Goal: Transaction & Acquisition: Purchase product/service

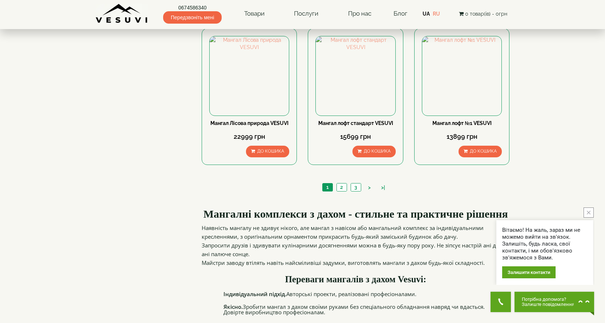
scroll to position [690, 0]
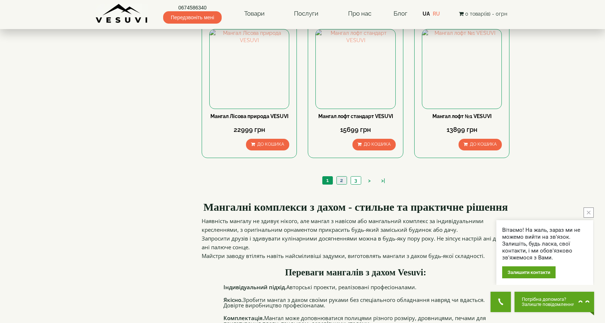
click at [339, 179] on link "2" at bounding box center [341, 181] width 10 height 8
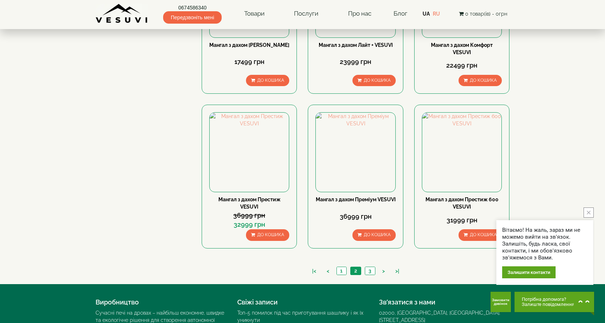
scroll to position [686, 0]
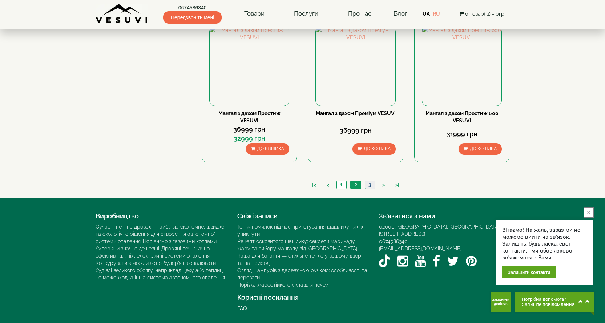
click at [370, 183] on link "3" at bounding box center [370, 185] width 10 height 8
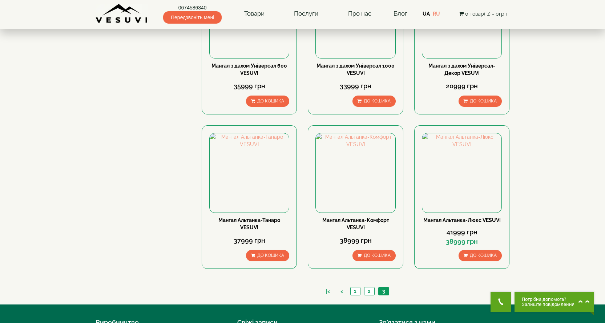
scroll to position [363, 0]
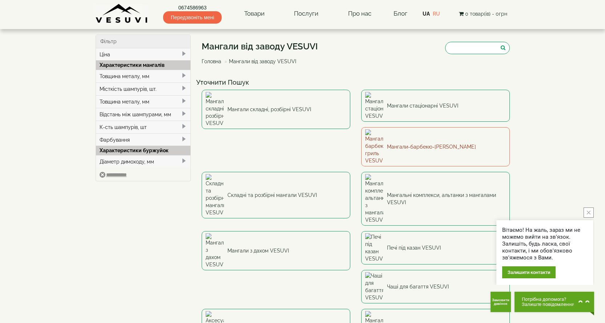
drag, startPoint x: 11, startPoint y: 201, endPoint x: 279, endPoint y: 132, distance: 277.1
click at [361, 132] on link "Мангали-барбекю-[PERSON_NAME]" at bounding box center [435, 146] width 149 height 39
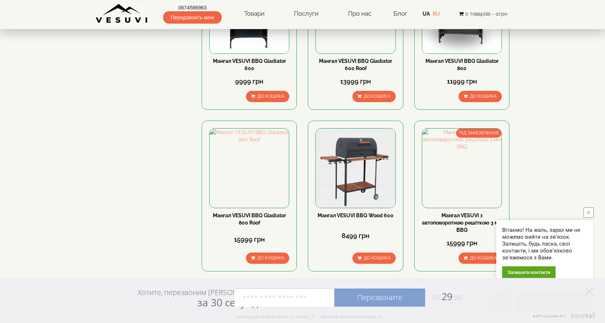
scroll to position [291, 0]
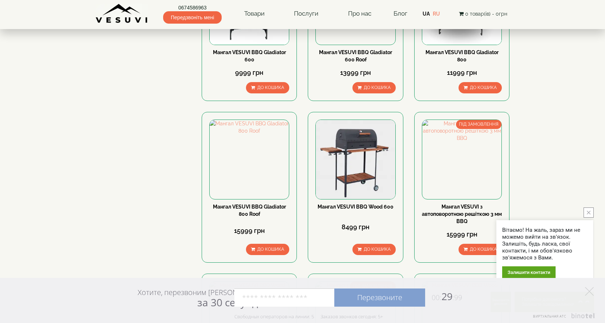
drag, startPoint x: 522, startPoint y: 199, endPoint x: 536, endPoint y: 192, distance: 15.8
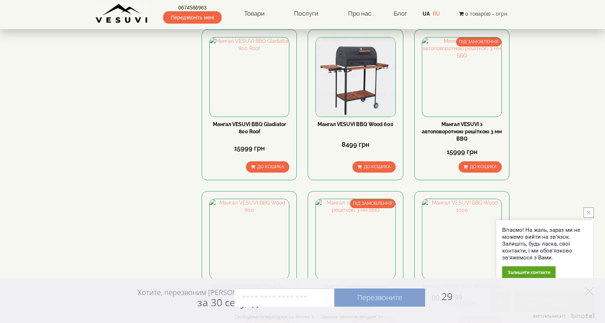
scroll to position [400, 0]
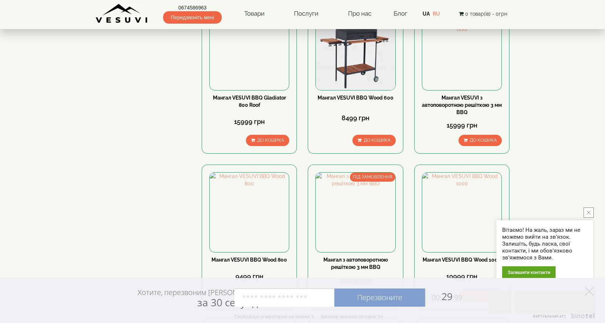
drag, startPoint x: 575, startPoint y: 189, endPoint x: 556, endPoint y: 199, distance: 22.1
click at [556, 199] on body "0674586963 Передзвоніть мені Товари Булер'яни VESUVI Мангали від заводу VESUVI …" at bounding box center [302, 241] width 605 height 1283
click at [243, 223] on img at bounding box center [249, 212] width 79 height 79
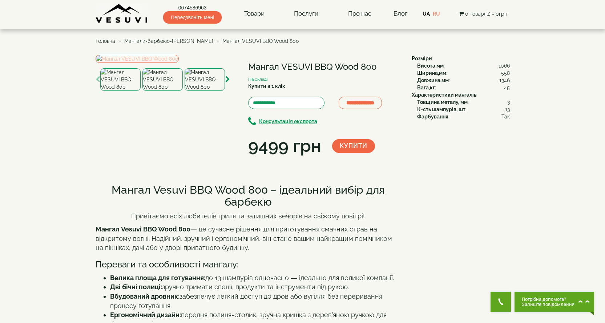
click at [179, 63] on img at bounding box center [137, 59] width 83 height 8
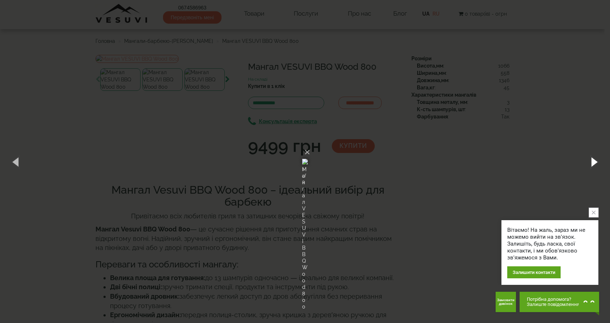
click at [592, 161] on button "button" at bounding box center [594, 162] width 33 height 40
drag, startPoint x: 592, startPoint y: 161, endPoint x: 575, endPoint y: 181, distance: 26.0
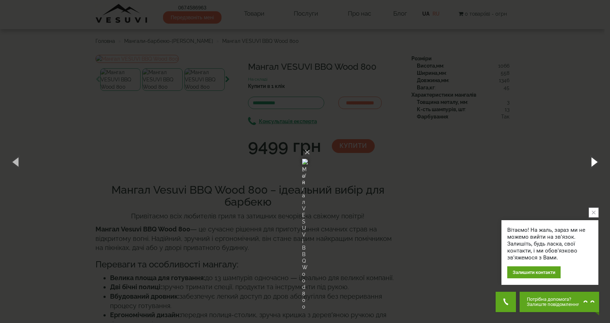
drag, startPoint x: 575, startPoint y: 181, endPoint x: 591, endPoint y: 160, distance: 26.3
click at [591, 160] on button "button" at bounding box center [594, 162] width 33 height 40
click at [590, 160] on button "button" at bounding box center [594, 162] width 33 height 40
drag, startPoint x: 590, startPoint y: 160, endPoint x: 585, endPoint y: 173, distance: 13.9
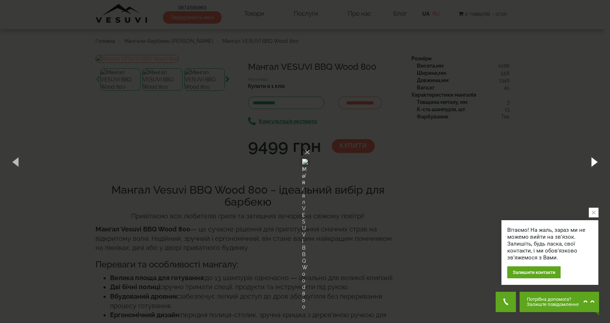
click at [585, 173] on button "button" at bounding box center [594, 162] width 33 height 40
click at [594, 165] on button "button" at bounding box center [594, 162] width 33 height 40
click at [594, 164] on button "button" at bounding box center [594, 162] width 33 height 40
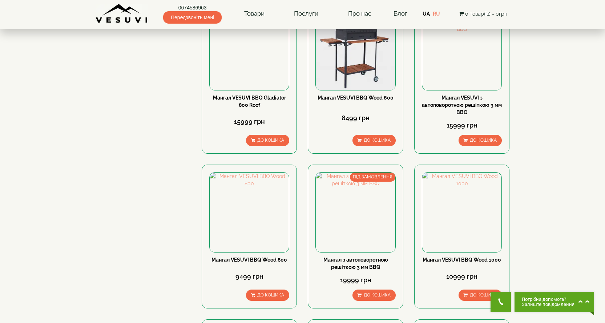
click at [555, 225] on body "0674586963 Передзвоніть мені Товари Булер'яни VESUVI Мангали від заводу VESUVI …" at bounding box center [302, 241] width 605 height 1283
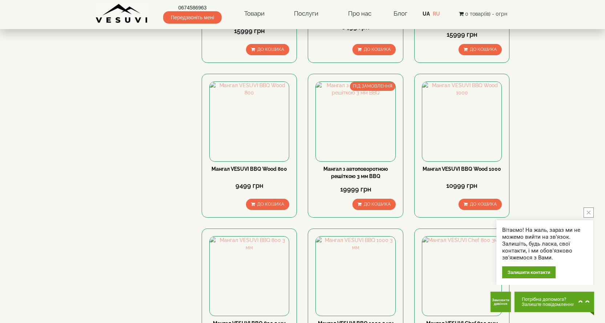
scroll to position [545, 0]
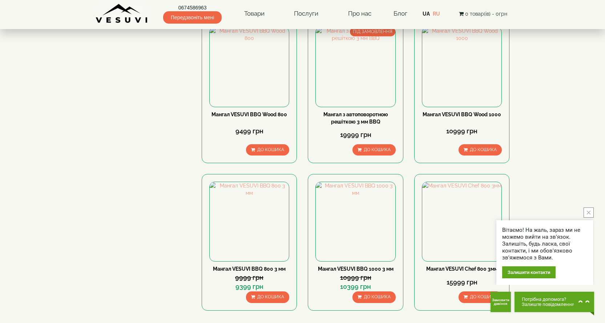
drag, startPoint x: 564, startPoint y: 229, endPoint x: 562, endPoint y: 219, distance: 9.6
drag, startPoint x: 562, startPoint y: 219, endPoint x: 589, endPoint y: 214, distance: 27.0
click at [589, 214] on icon "close button" at bounding box center [589, 213] width 4 height 4
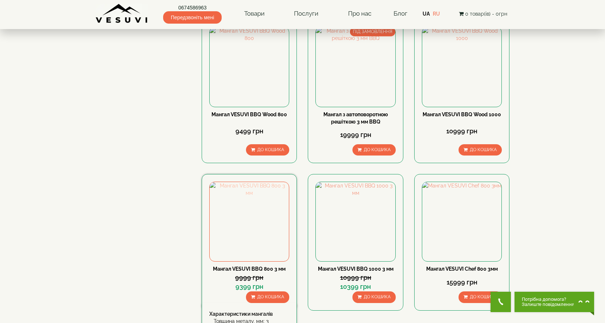
click at [235, 250] on img at bounding box center [249, 221] width 79 height 79
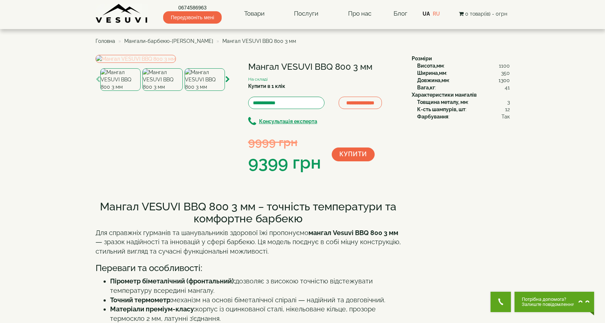
drag, startPoint x: 233, startPoint y: 234, endPoint x: 190, endPoint y: 124, distance: 118.0
click at [176, 63] on img at bounding box center [136, 59] width 80 height 8
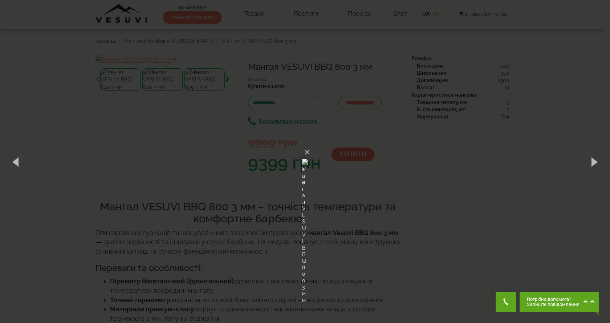
click at [8, 19] on div "× Мангал VESUVI BBQ 800 3 мм 2 of 4 Loading..." at bounding box center [305, 161] width 610 height 323
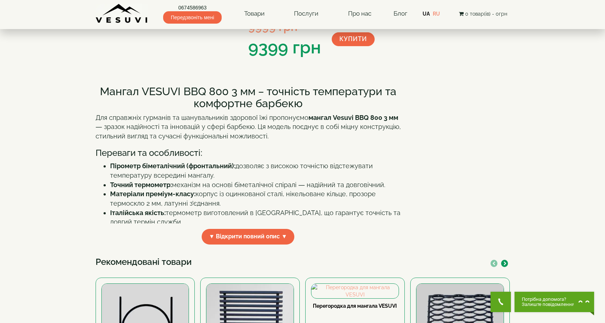
scroll to position [145, 0]
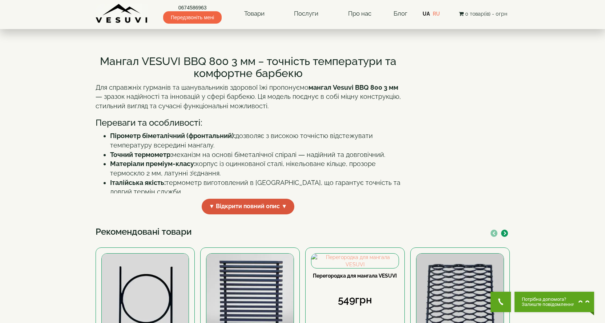
click at [221, 214] on span "▼ Відкрити повний опис ▼" at bounding box center [248, 207] width 93 height 16
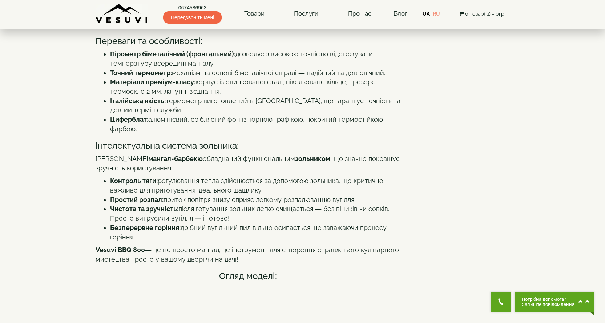
scroll to position [254, 0]
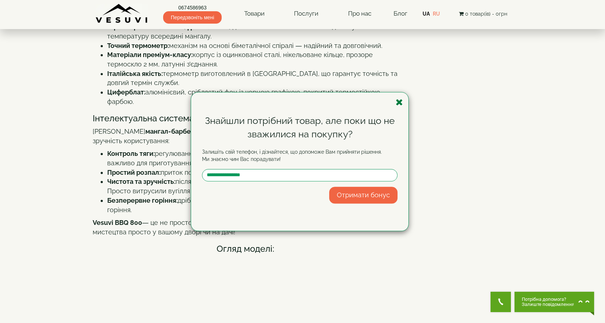
click at [398, 105] on icon "button" at bounding box center [399, 102] width 7 height 9
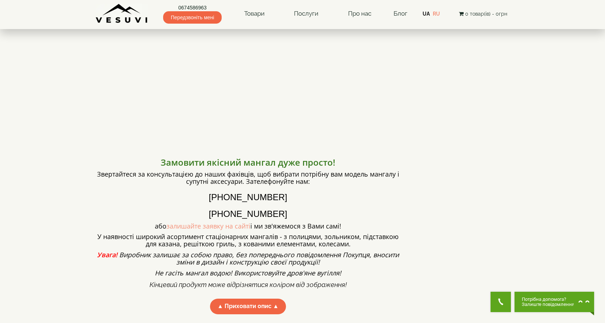
scroll to position [509, 0]
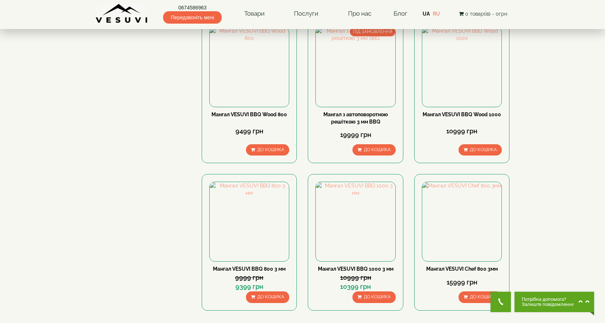
click at [532, 71] on body "0674586963 Передзвоніть мені Товари Булер'яни VESUVI Мангали від заводу VESUVI …" at bounding box center [302, 96] width 605 height 1283
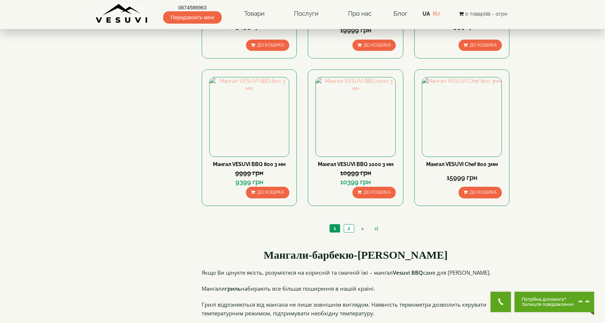
scroll to position [654, 0]
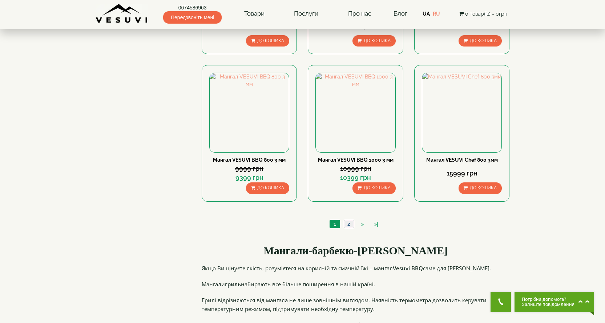
click at [348, 223] on link "2" at bounding box center [349, 224] width 10 height 8
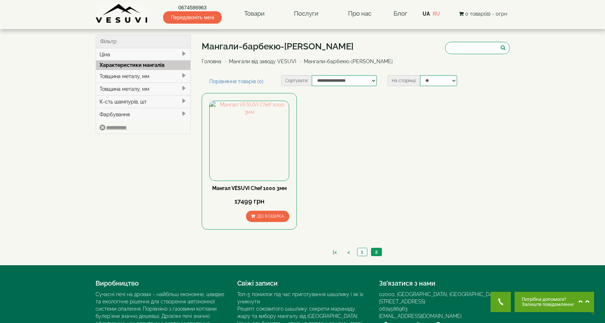
click at [361, 245] on div "|< < 1 2" at bounding box center [356, 252] width 308 height 25
click at [362, 248] on link "1" at bounding box center [362, 252] width 10 height 8
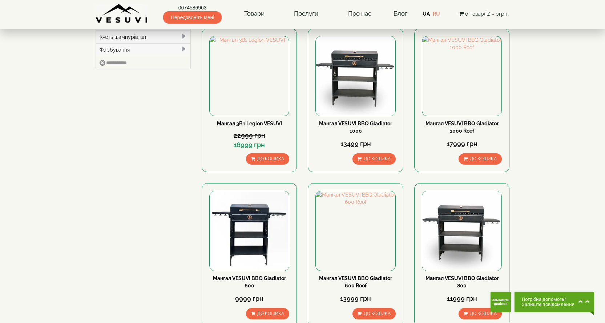
scroll to position [73, 0]
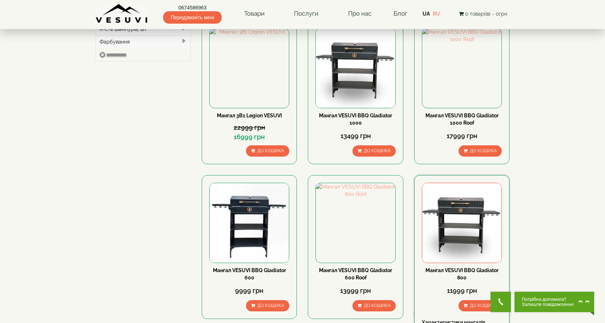
drag, startPoint x: 591, startPoint y: 176, endPoint x: 462, endPoint y: 227, distance: 138.9
click at [462, 227] on img at bounding box center [461, 222] width 79 height 79
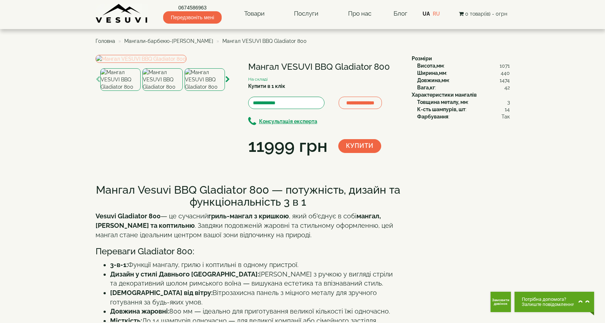
click at [186, 63] on img at bounding box center [141, 59] width 91 height 8
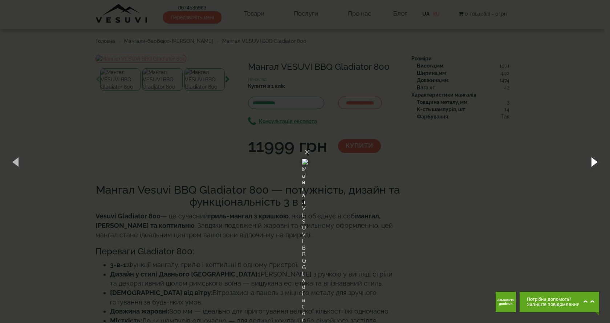
click at [587, 163] on button "button" at bounding box center [594, 162] width 33 height 40
click at [590, 163] on button "button" at bounding box center [594, 162] width 33 height 40
click at [593, 155] on button "button" at bounding box center [594, 162] width 33 height 40
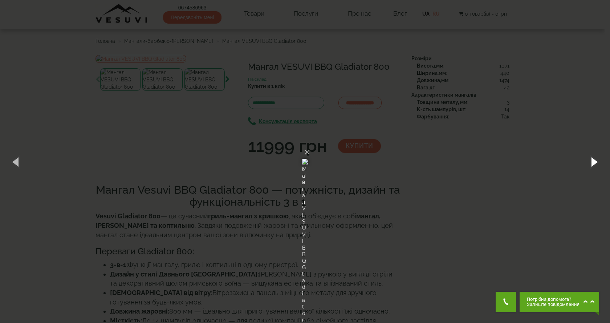
click at [593, 155] on button "button" at bounding box center [594, 162] width 33 height 40
click at [593, 156] on button "button" at bounding box center [594, 162] width 33 height 40
drag, startPoint x: 560, startPoint y: 143, endPoint x: 5, endPoint y: 27, distance: 566.9
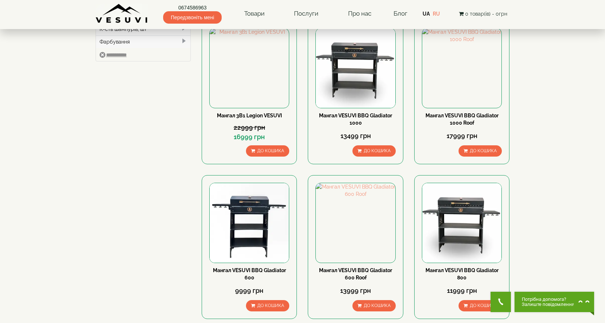
drag, startPoint x: 574, startPoint y: 225, endPoint x: 561, endPoint y: 224, distance: 13.8
drag, startPoint x: 561, startPoint y: 224, endPoint x: 421, endPoint y: 232, distance: 139.8
click at [421, 232] on div "Мангал VESUVI BBQ Gladiator 800 11999 грн До кошика Характеристики мангалів Тов…" at bounding box center [461, 247] width 95 height 144
click at [450, 225] on img at bounding box center [461, 222] width 79 height 79
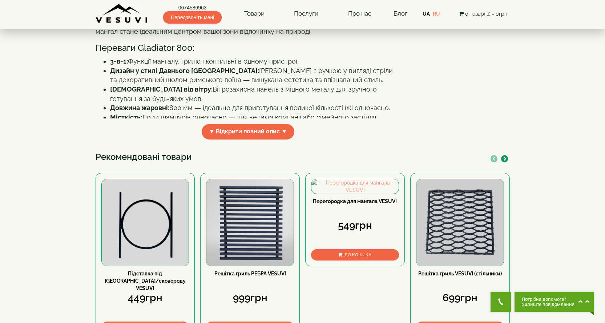
scroll to position [218, 0]
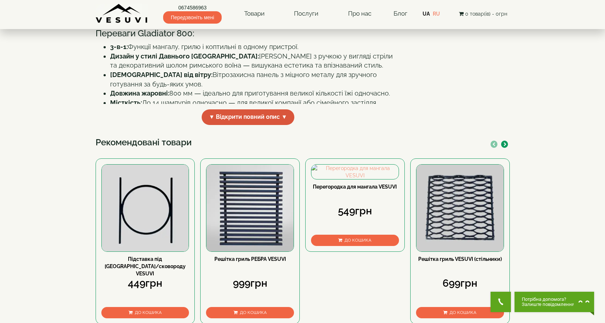
click at [262, 125] on span "▼ Відкрити повний опис ▼" at bounding box center [248, 117] width 93 height 16
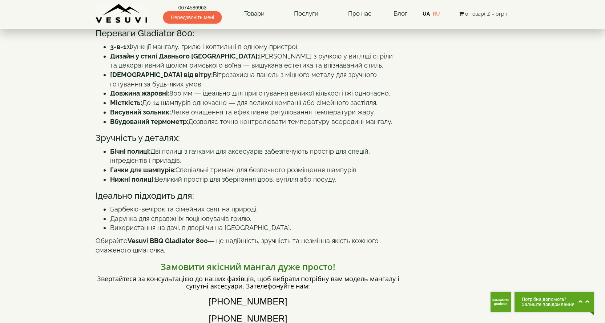
drag, startPoint x: 302, startPoint y: 209, endPoint x: 441, endPoint y: 228, distance: 140.7
click at [441, 228] on div "**********" at bounding box center [303, 130] width 414 height 587
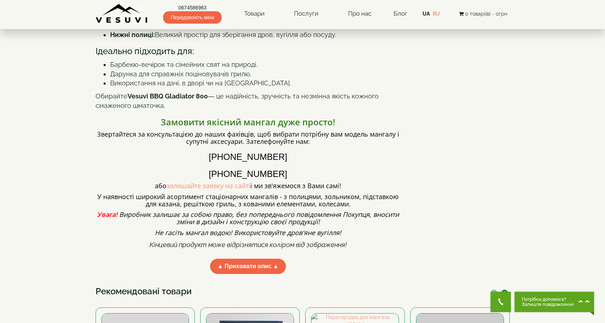
scroll to position [363, 0]
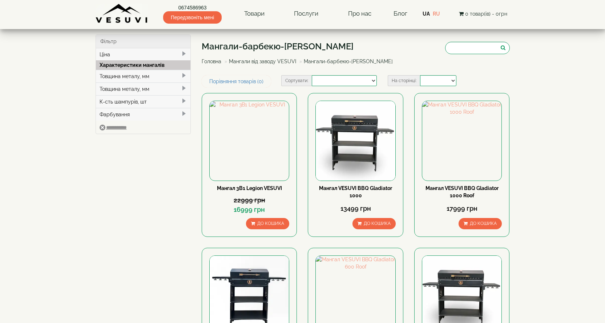
select select
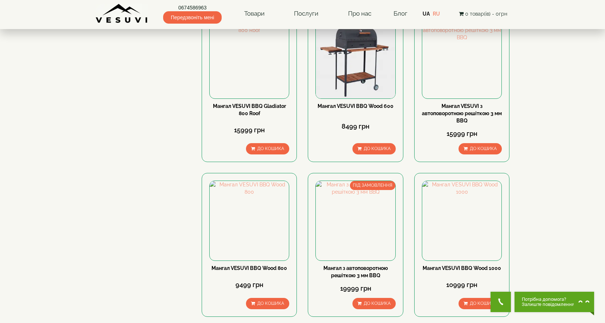
scroll to position [400, 0]
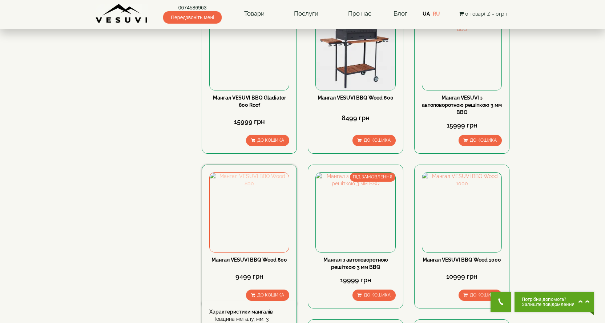
click at [252, 207] on img at bounding box center [249, 212] width 79 height 79
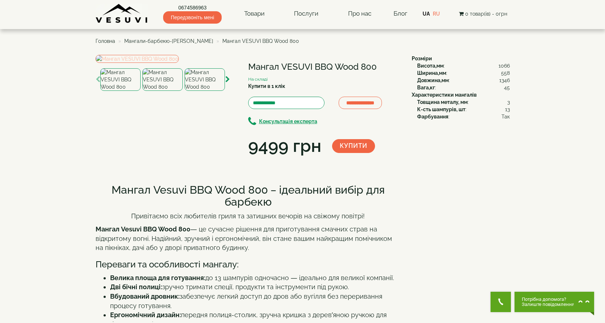
click at [179, 63] on img at bounding box center [137, 59] width 83 height 8
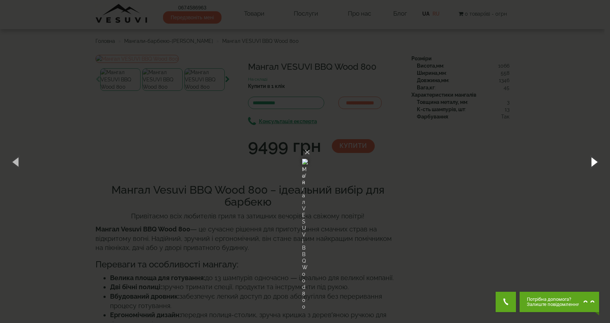
click at [592, 162] on button "button" at bounding box center [594, 162] width 33 height 40
click at [589, 162] on button "button" at bounding box center [594, 162] width 33 height 40
click at [587, 164] on button "button" at bounding box center [594, 162] width 33 height 40
click at [588, 164] on button "button" at bounding box center [594, 162] width 33 height 40
click at [507, 166] on div "× Мангал VESUVI BBQ Wood 800 5 of 8 Loading..." at bounding box center [305, 161] width 610 height 323
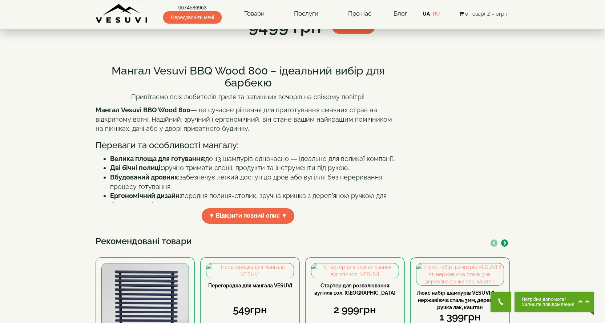
scroll to position [145, 0]
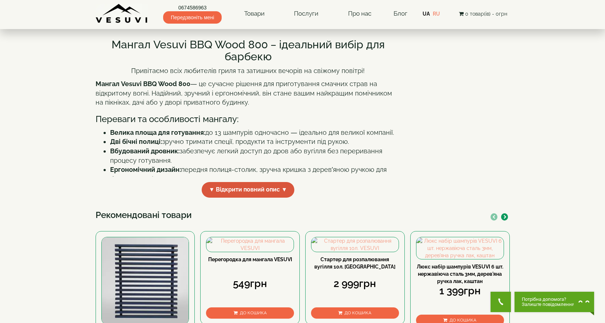
click at [230, 198] on span "▼ Відкрити повний опис ▼" at bounding box center [248, 190] width 93 height 16
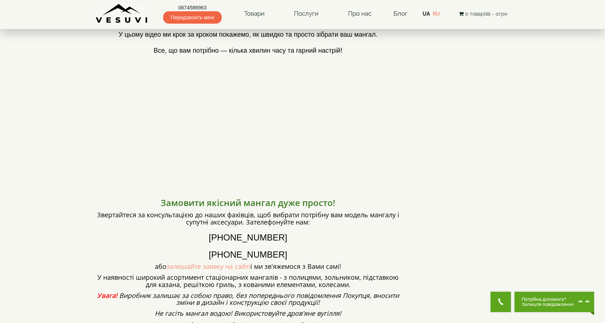
scroll to position [545, 0]
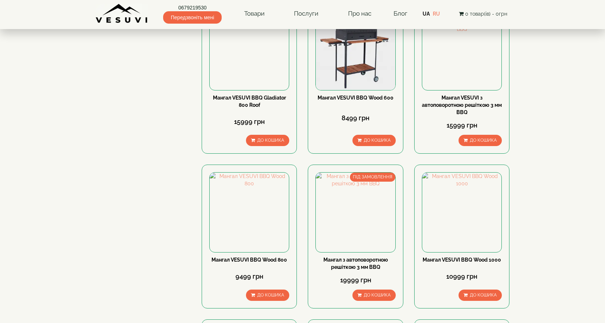
scroll to position [400, 0]
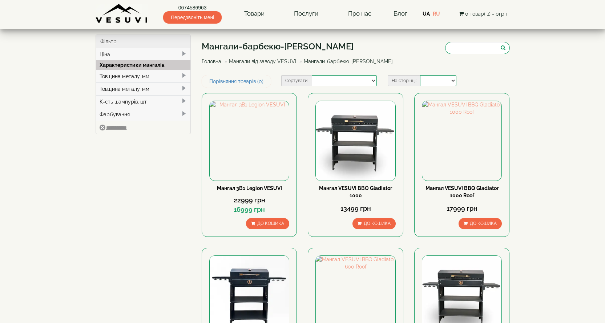
select select
